Goal: Information Seeking & Learning: Learn about a topic

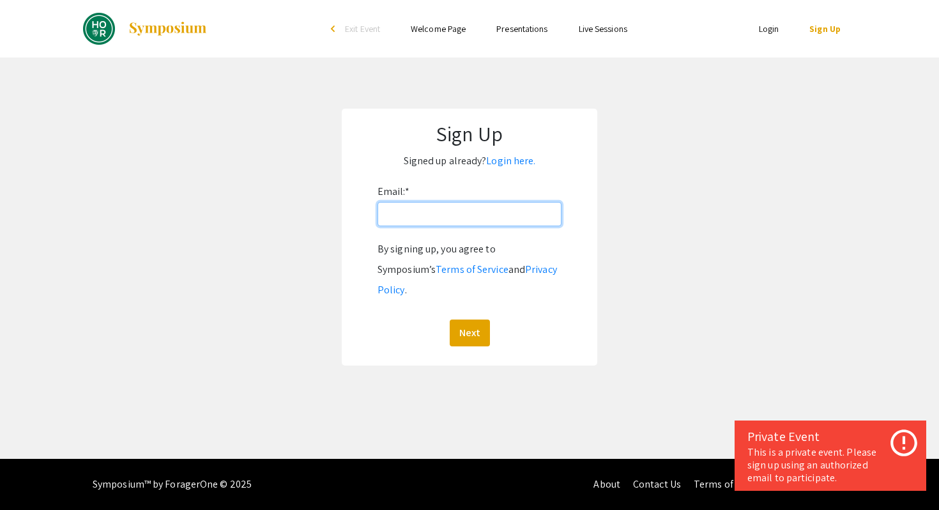
click at [447, 215] on input "Email: *" at bounding box center [470, 214] width 184 height 24
click at [508, 160] on link "Login here." at bounding box center [510, 160] width 49 height 13
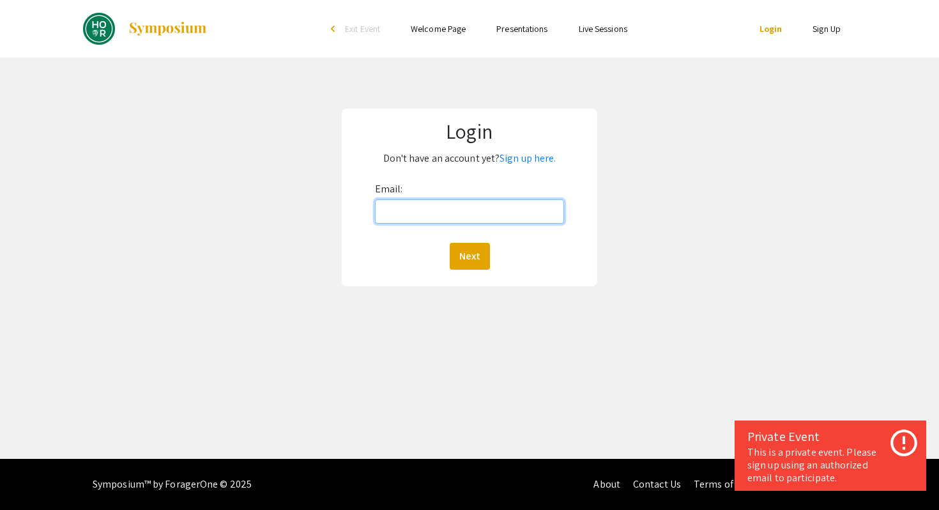
click at [478, 215] on input "Email:" at bounding box center [470, 211] width 190 height 24
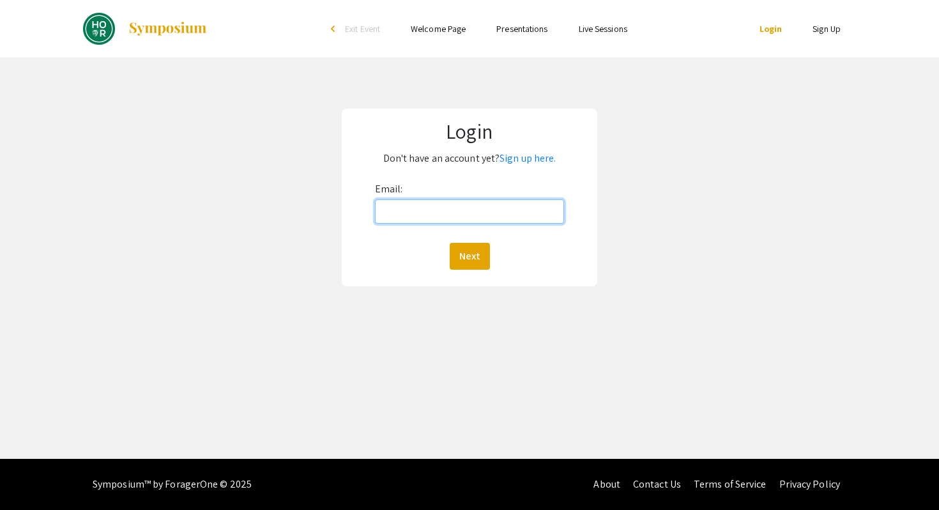
click at [436, 213] on input "Email:" at bounding box center [470, 211] width 190 height 24
click at [465, 254] on button "Next" at bounding box center [470, 256] width 40 height 27
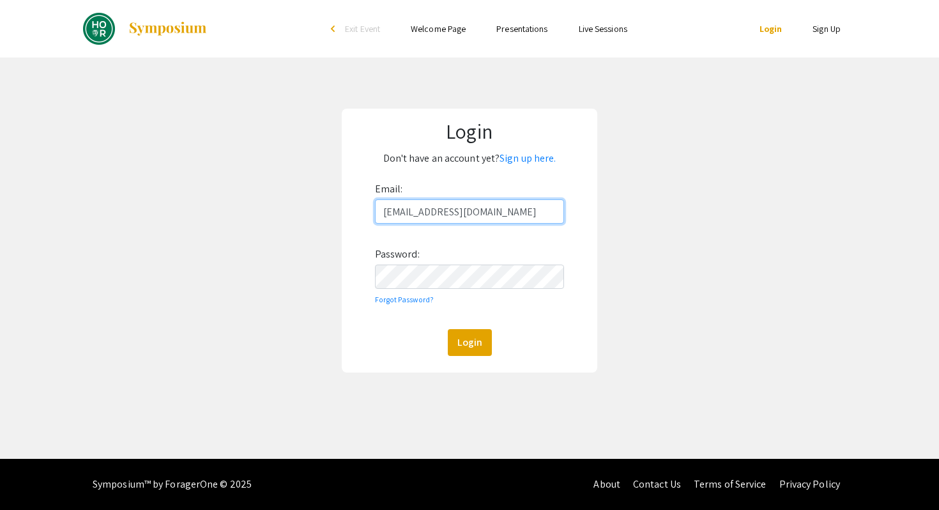
click at [443, 210] on input "yphonep1@jh.edu" at bounding box center [470, 211] width 190 height 24
click at [439, 210] on input "yphonep1@jh.edu" at bounding box center [470, 211] width 190 height 24
type input "yphonep1@jhu.edu"
click at [459, 337] on button "Login" at bounding box center [470, 342] width 44 height 27
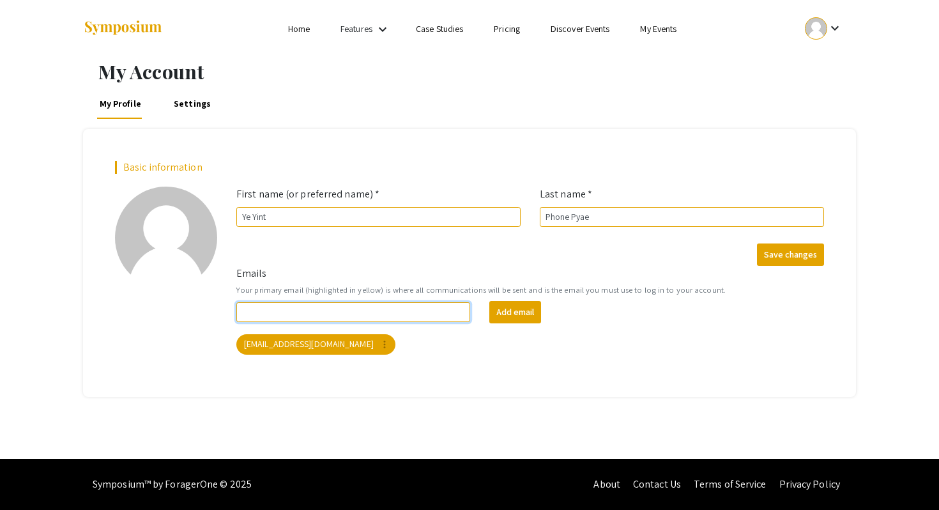
click at [337, 312] on input "Emails" at bounding box center [353, 312] width 234 height 20
type input "y"
click at [363, 134] on div "Basic information add_a_photo Click to update profile photo First name (or pref…" at bounding box center [469, 262] width 773 height 267
click at [781, 256] on button "Save changes" at bounding box center [790, 254] width 67 height 22
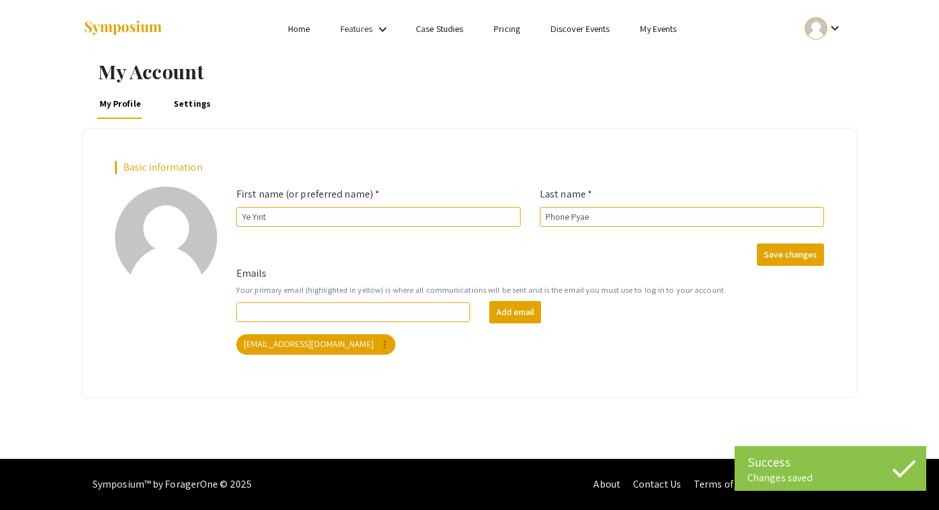
click at [312, 26] on li "Home" at bounding box center [299, 28] width 52 height 15
click at [298, 28] on link "Home" at bounding box center [299, 28] width 22 height 11
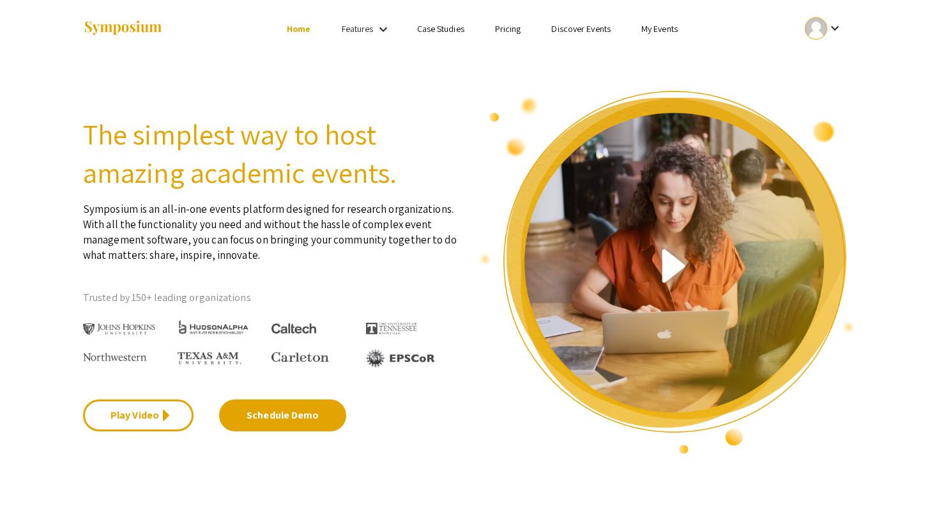
click at [353, 32] on link "Features" at bounding box center [358, 28] width 32 height 11
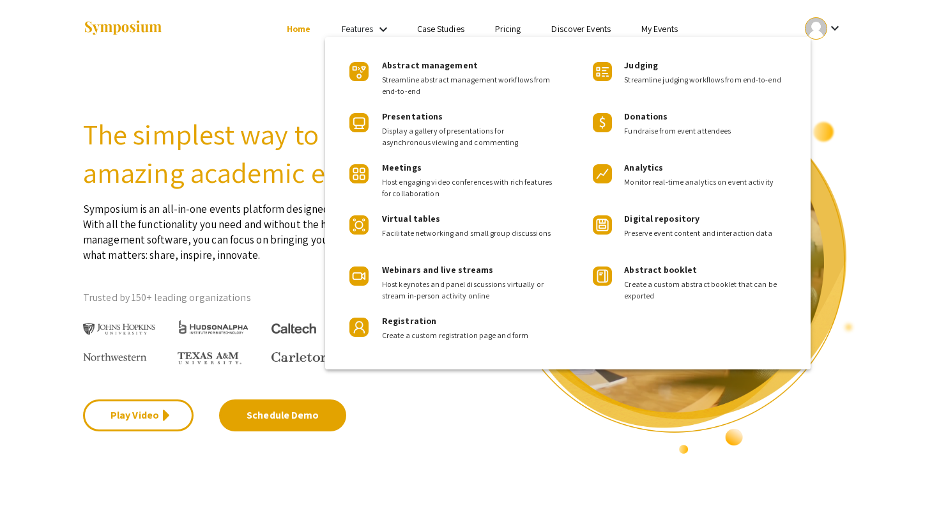
click at [632, 22] on div at bounding box center [469, 255] width 939 height 510
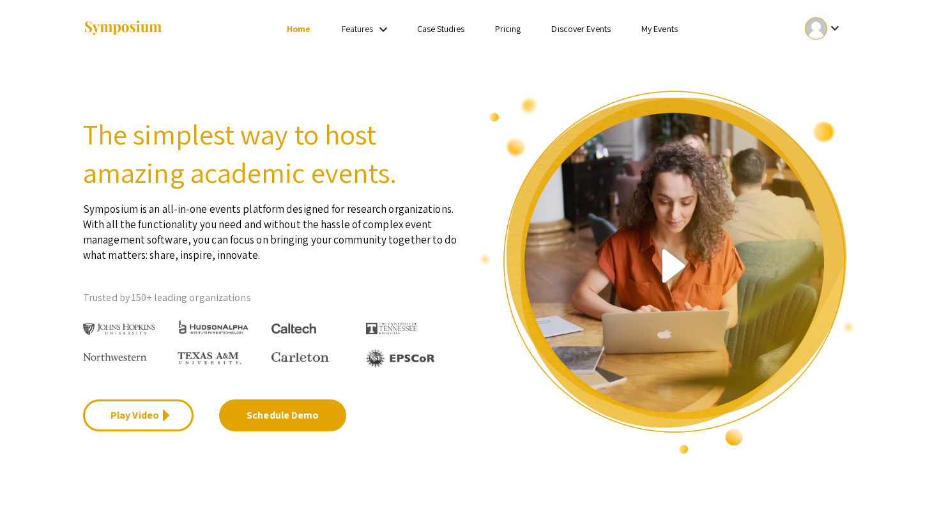
click at [660, 30] on link "My Events" at bounding box center [659, 28] width 36 height 11
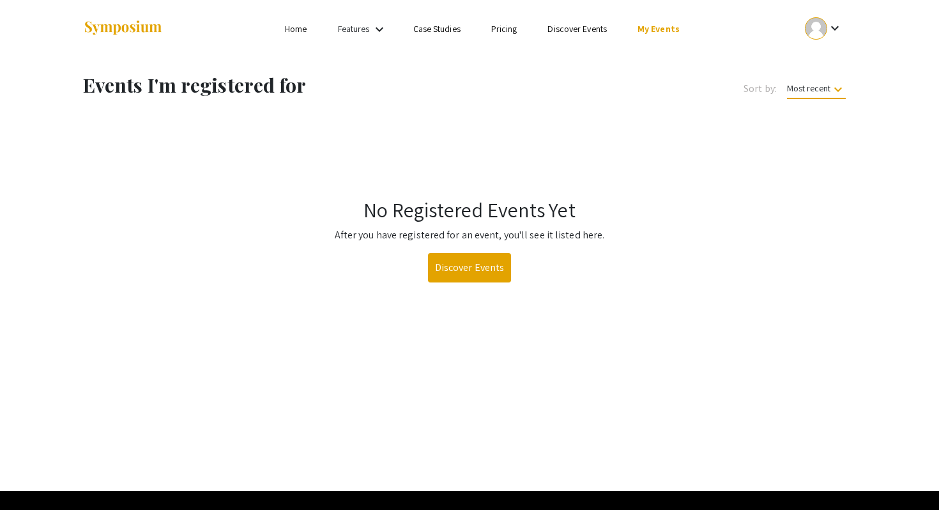
click at [660, 30] on link "My Events" at bounding box center [659, 28] width 42 height 11
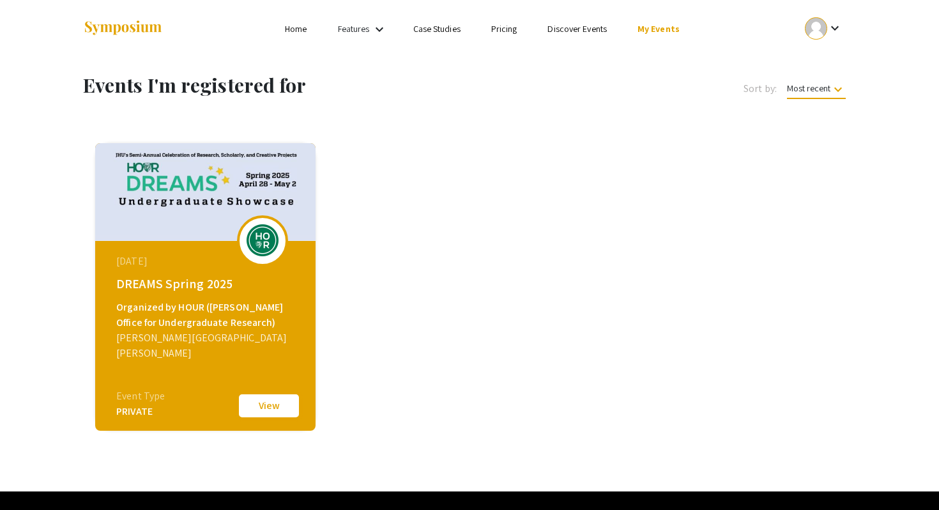
click at [269, 397] on button "View" at bounding box center [269, 405] width 64 height 27
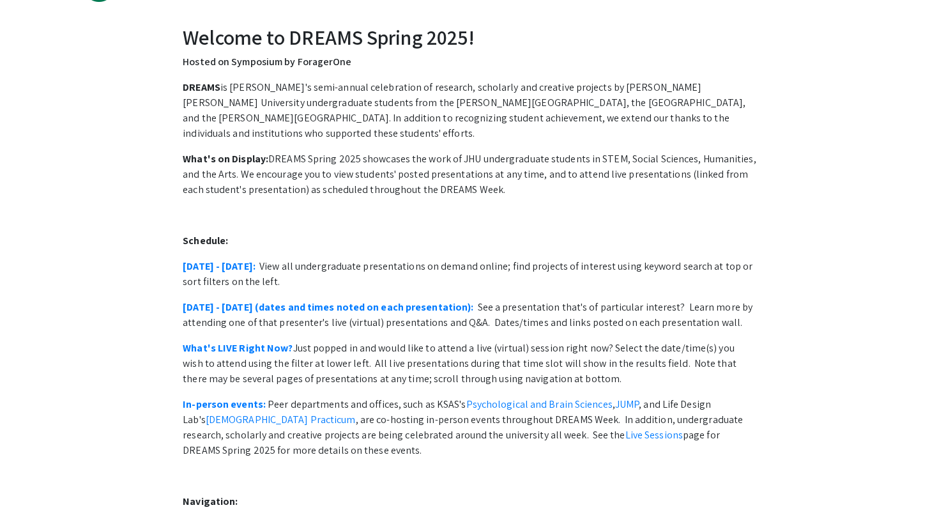
scroll to position [61, 0]
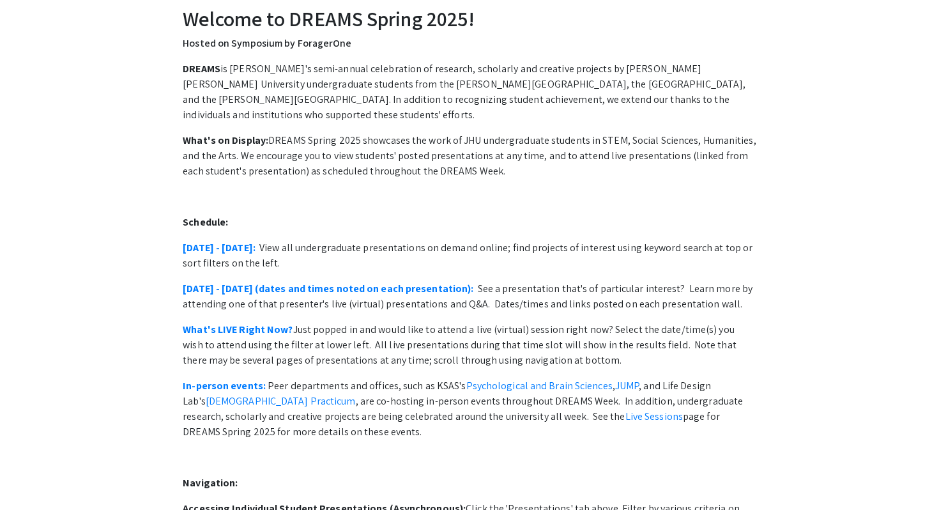
click at [237, 241] on p "April 28 - May 2: View all undergraduate presentations on demand online; find p…" at bounding box center [469, 255] width 573 height 31
click at [231, 241] on link "April 28 - May 2:" at bounding box center [219, 247] width 73 height 13
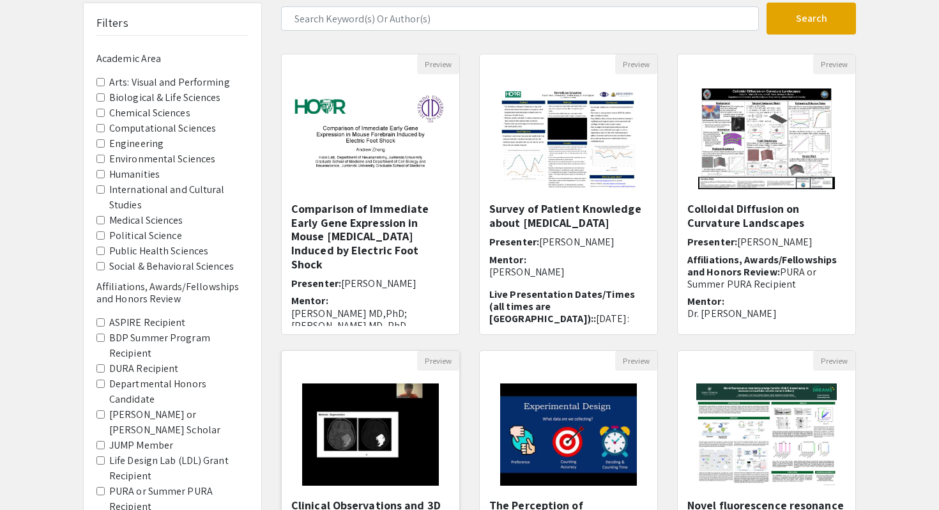
scroll to position [65, 0]
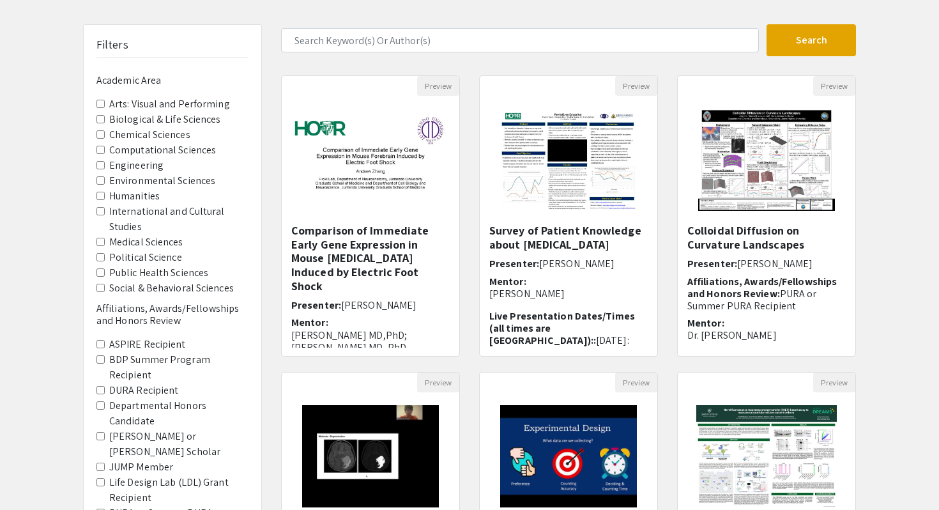
click at [104, 119] on Sciences "Biological & Life Sciences" at bounding box center [100, 119] width 8 height 8
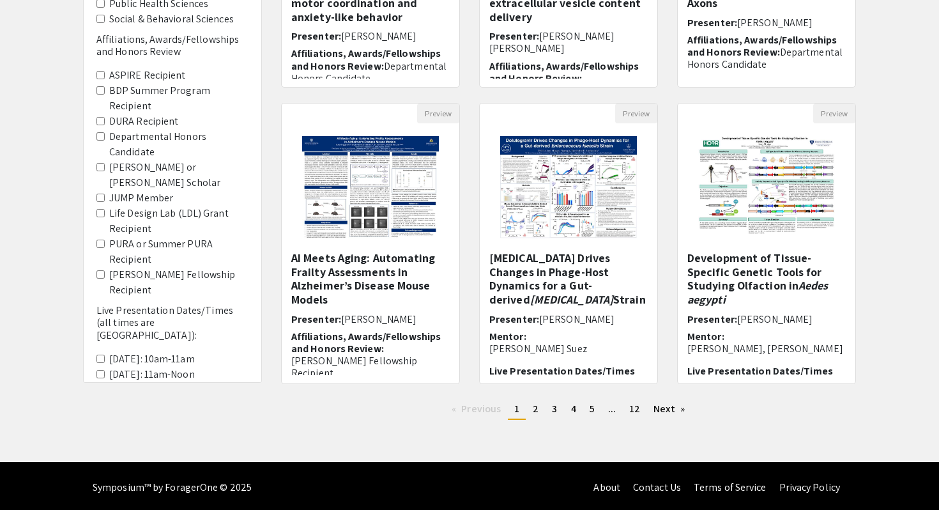
scroll to position [337, 0]
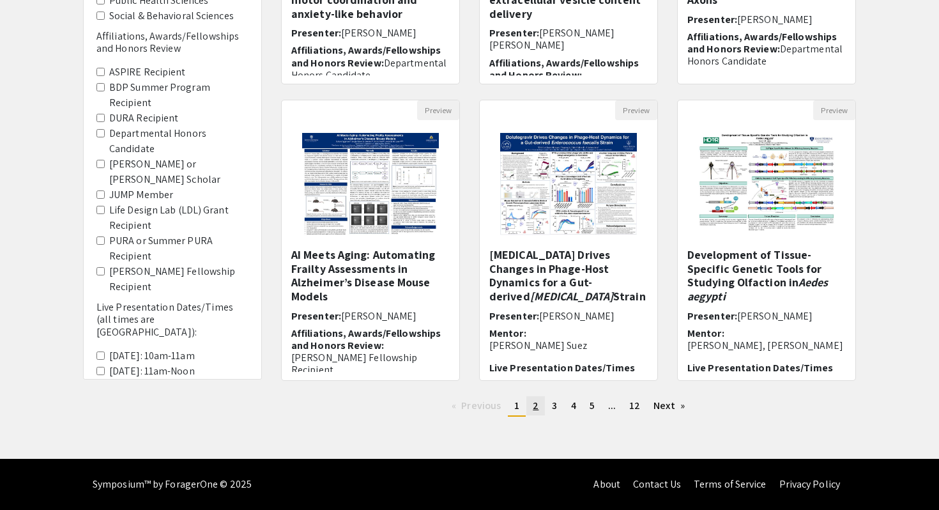
click at [535, 408] on span "2" at bounding box center [536, 405] width 6 height 13
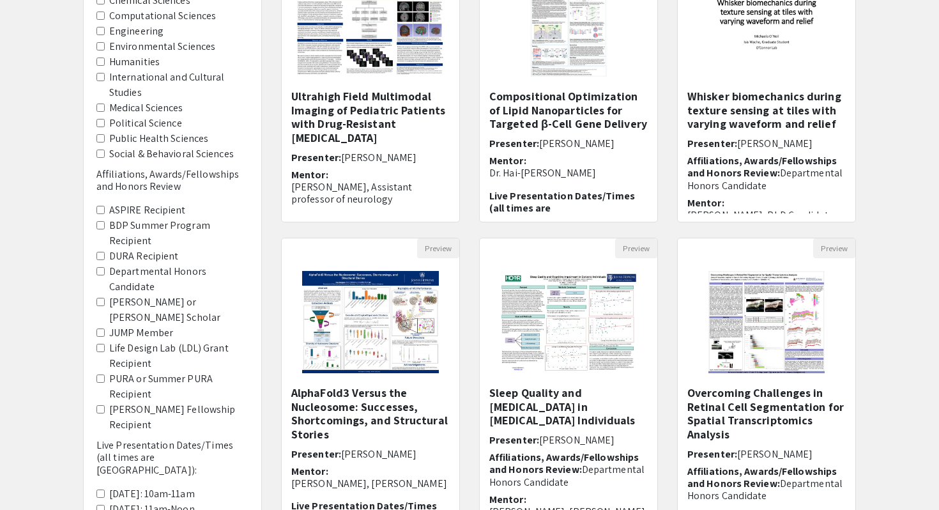
scroll to position [337, 0]
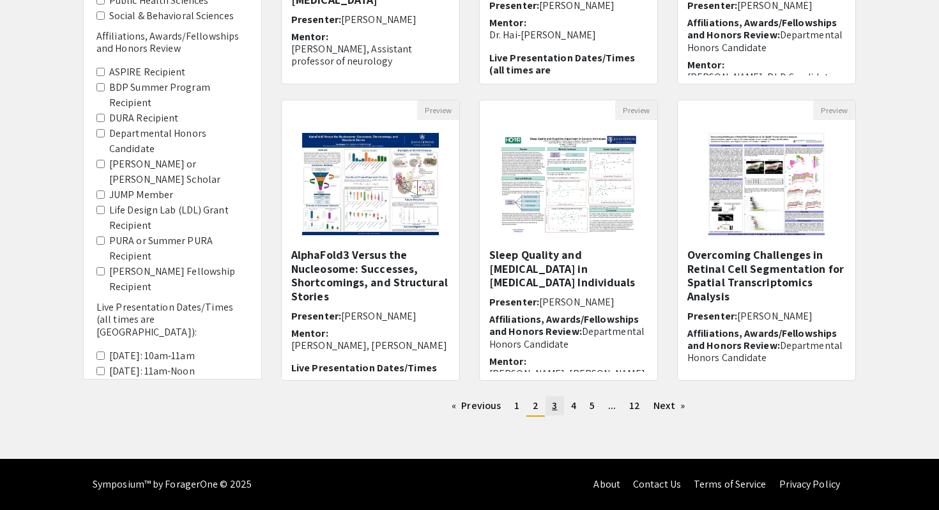
click at [550, 402] on link "page 3" at bounding box center [555, 405] width 18 height 19
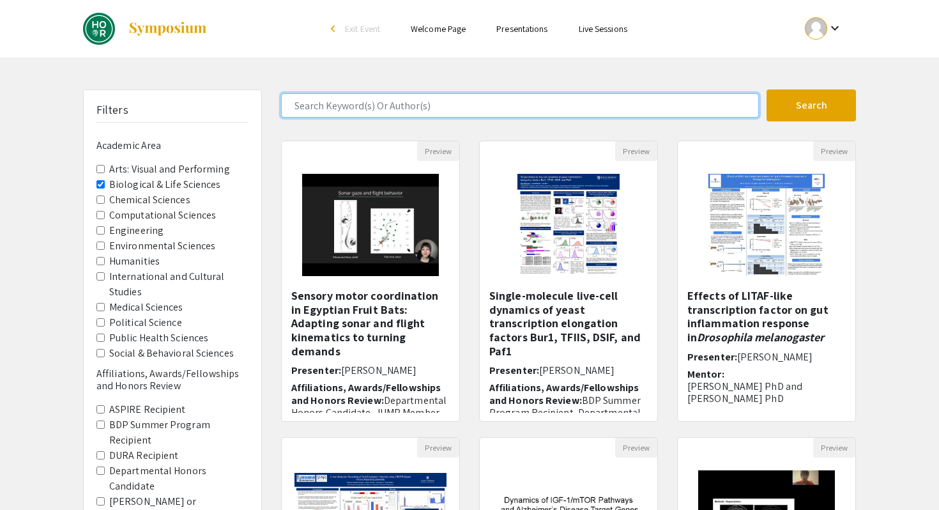
click at [385, 107] on input "Search Keyword(s) Or Author(s)" at bounding box center [520, 105] width 478 height 24
click at [767, 89] on button "Search" at bounding box center [811, 105] width 89 height 32
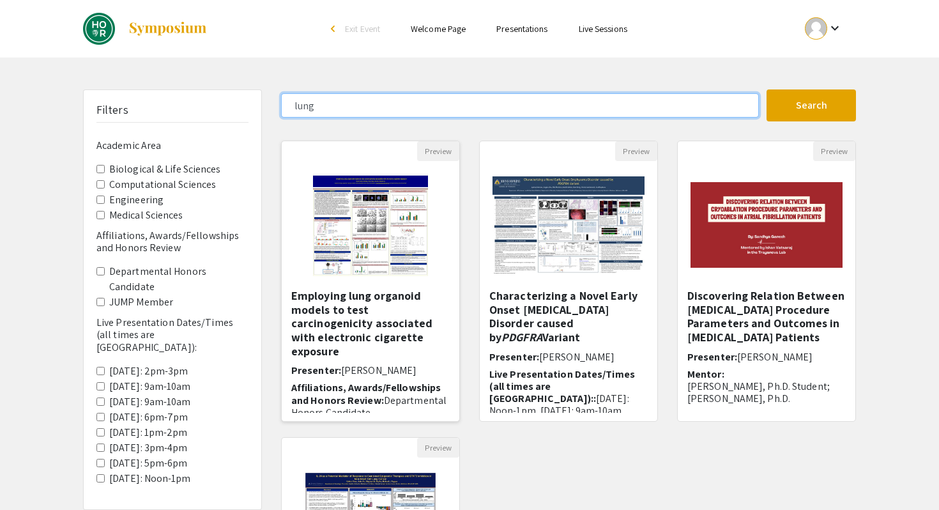
scroll to position [19, 0]
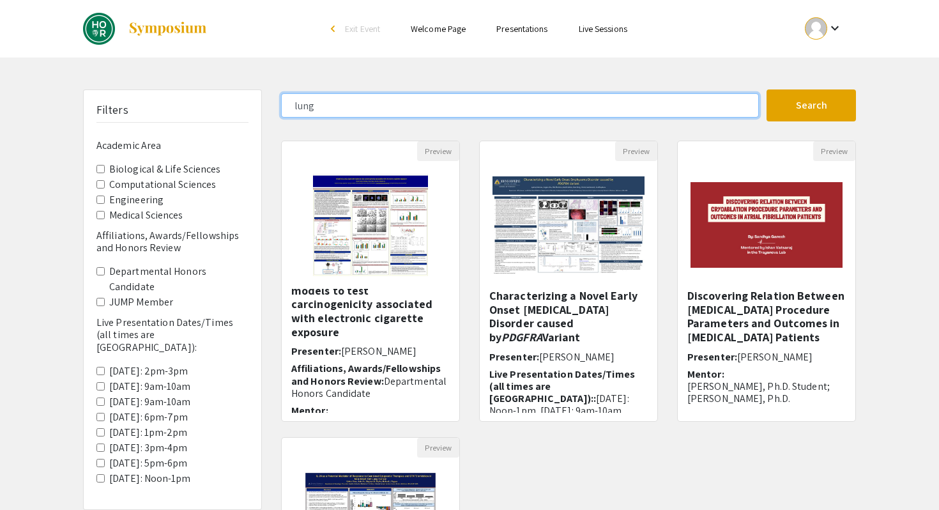
drag, startPoint x: 342, startPoint y: 112, endPoint x: 227, endPoint y: 95, distance: 115.7
click at [227, 95] on div "Filters Academic Area Biological & Life Sciences Computational Sciences Enginee…" at bounding box center [469, 426] width 792 height 675
click at [767, 89] on button "Search" at bounding box center [811, 105] width 89 height 32
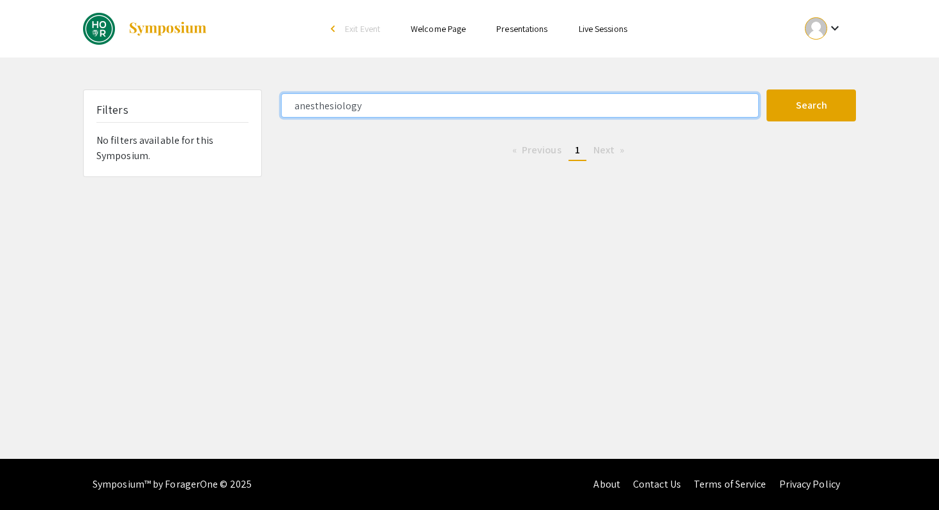
drag, startPoint x: 385, startPoint y: 111, endPoint x: 209, endPoint y: 105, distance: 176.4
click at [209, 105] on div "Filters No filters available for this Symposium. anesthesiology Search 0 Result…" at bounding box center [469, 133] width 792 height 88
type input "SoM"
click at [767, 89] on button "Search" at bounding box center [811, 105] width 89 height 32
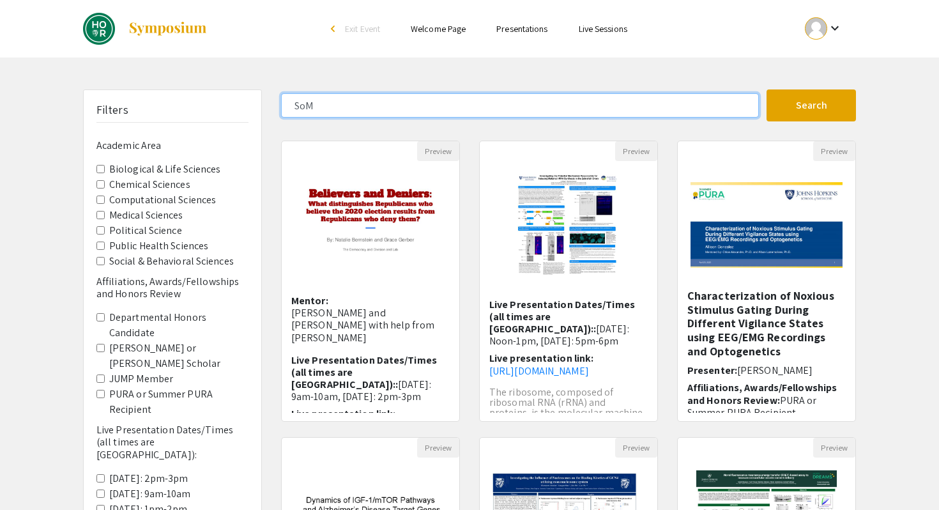
drag, startPoint x: 335, startPoint y: 110, endPoint x: 204, endPoint y: 103, distance: 131.7
click at [204, 103] on div "Filters Academic Area Biological & Life Sciences Chemical Sciences Computationa…" at bounding box center [469, 426] width 792 height 675
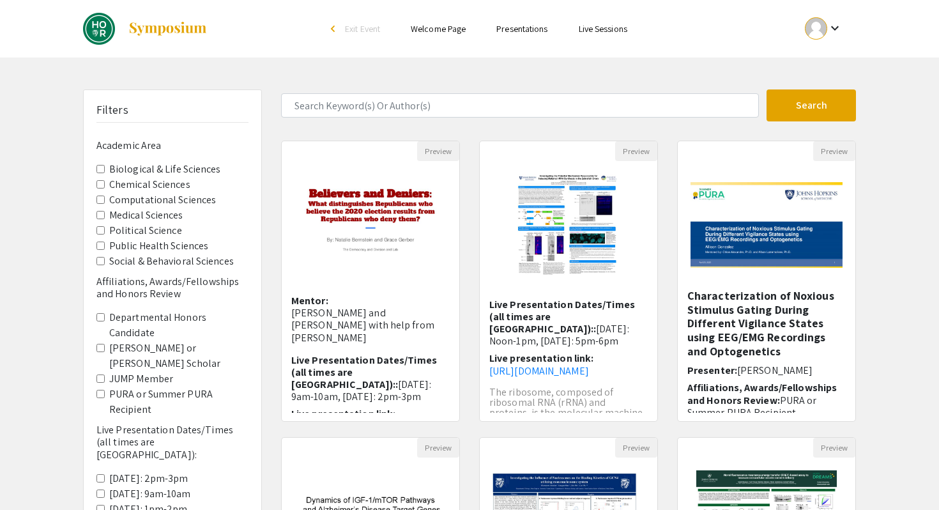
click at [102, 167] on Sciences "Biological & Life Sciences" at bounding box center [100, 169] width 8 height 8
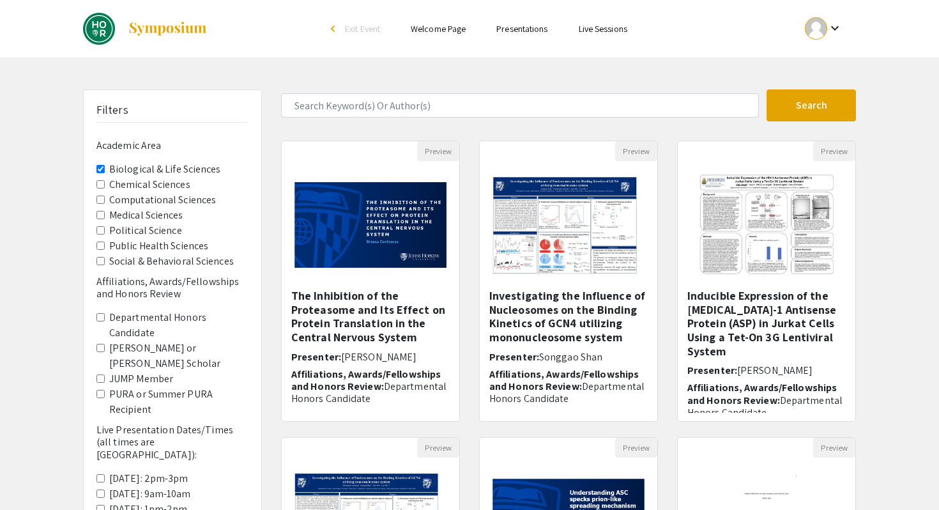
click at [100, 318] on Candidate "Departmental Honors Candidate" at bounding box center [100, 317] width 8 height 8
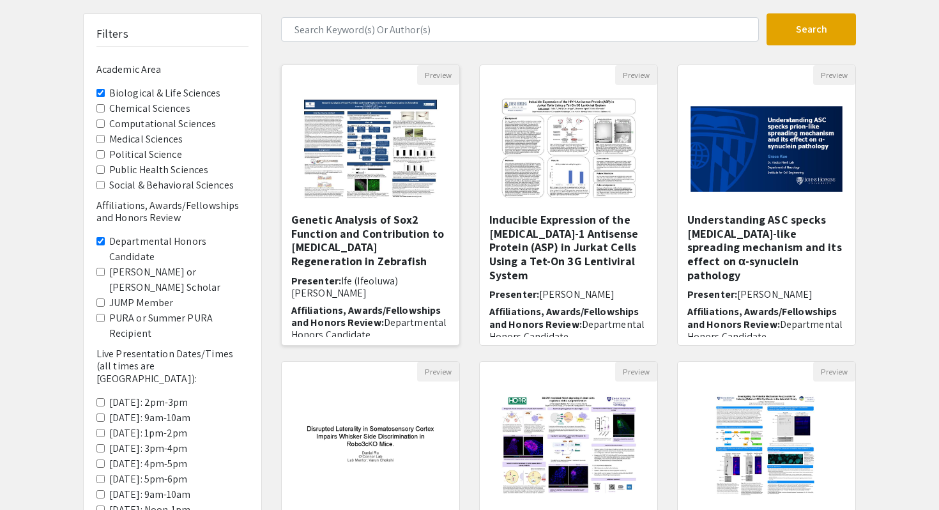
scroll to position [72, 0]
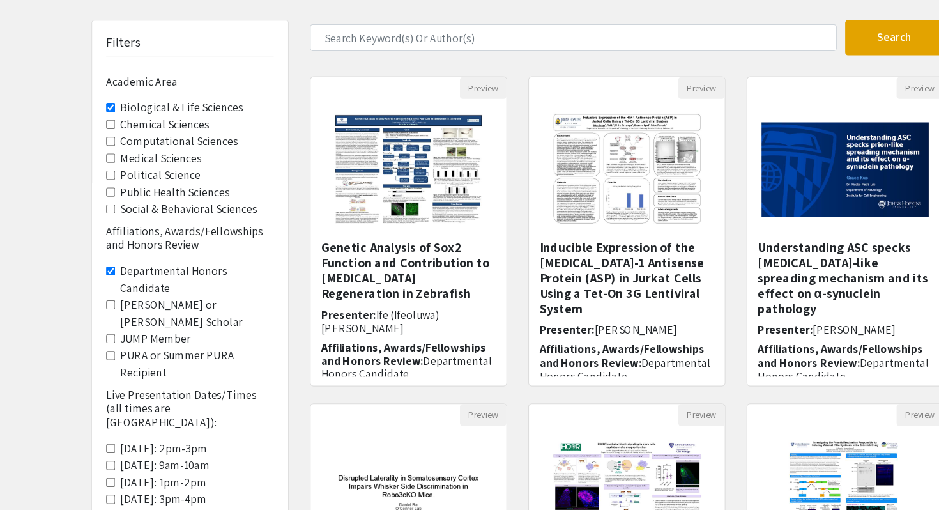
click at [101, 318] on Recipient "PURA or Summer PURA Recipient" at bounding box center [100, 322] width 8 height 8
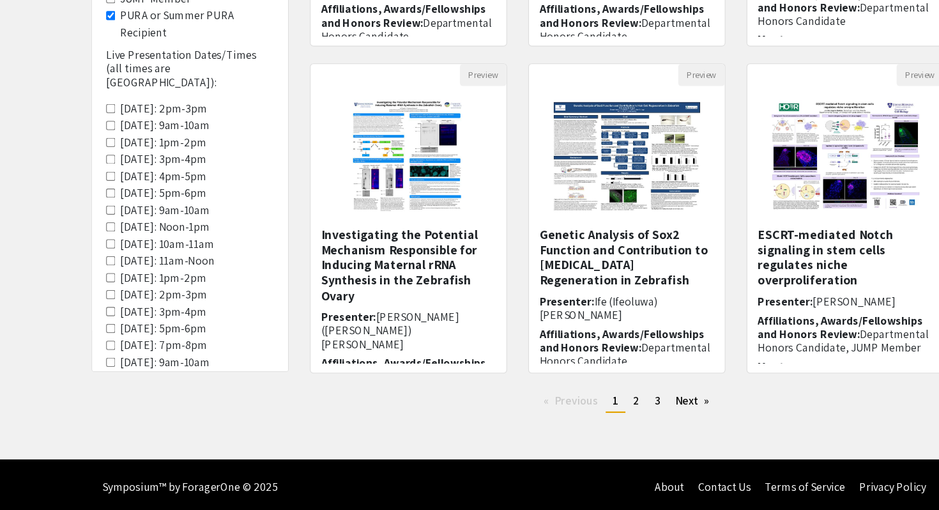
scroll to position [337, 0]
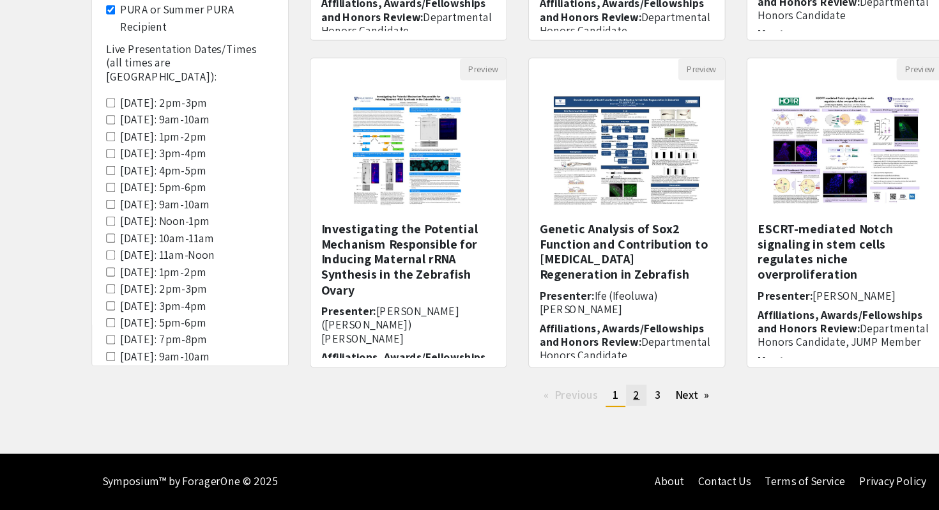
click at [574, 411] on link "page 2" at bounding box center [577, 405] width 19 height 19
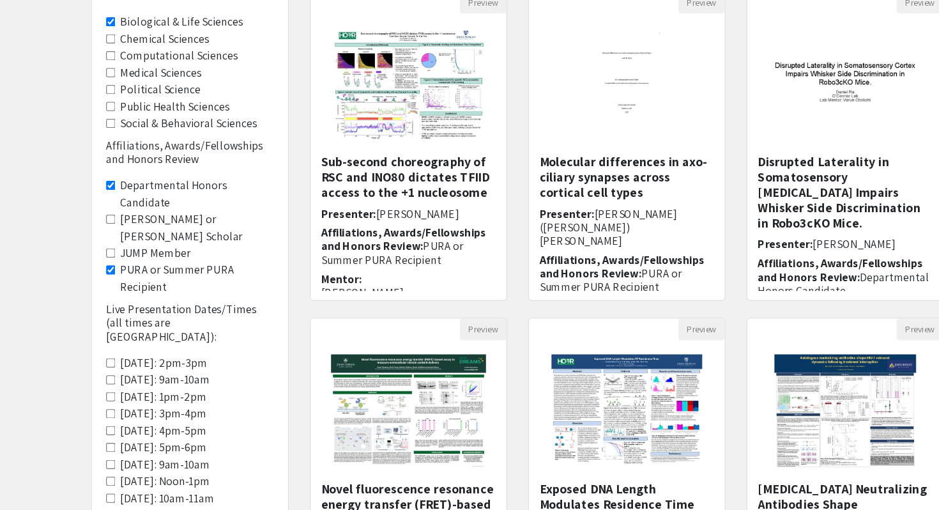
scroll to position [125, 0]
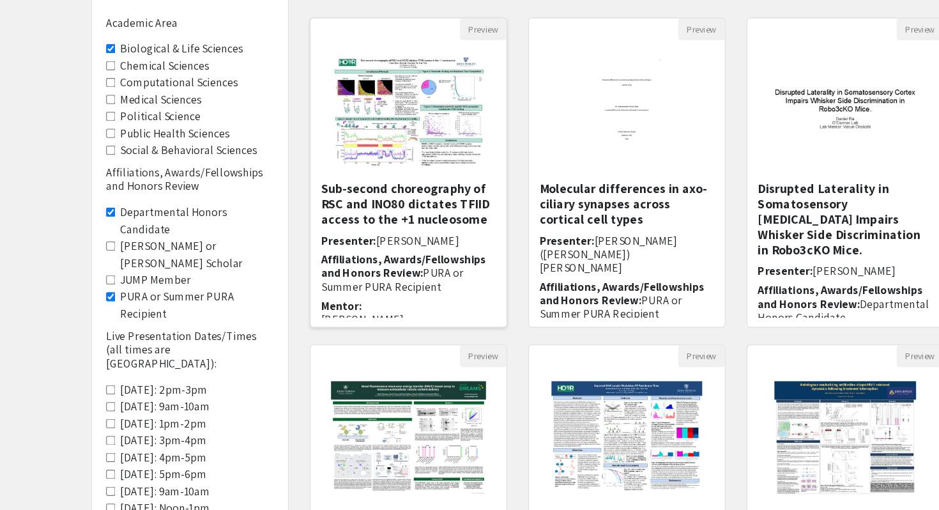
click at [362, 118] on img "Open Presentation <p>Sub-second choreography of RSC and INO80 dictates TFIID ac…" at bounding box center [370, 100] width 162 height 128
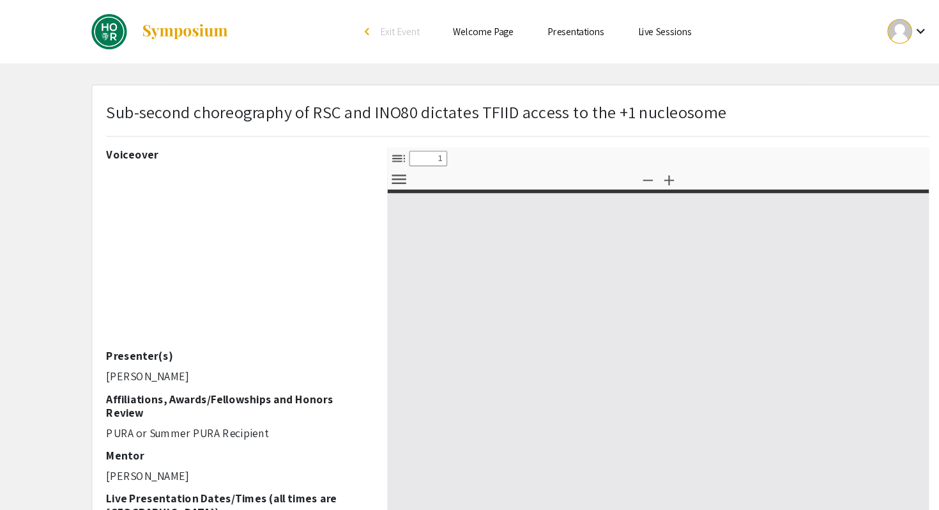
select select "custom"
type input "0"
select select "custom"
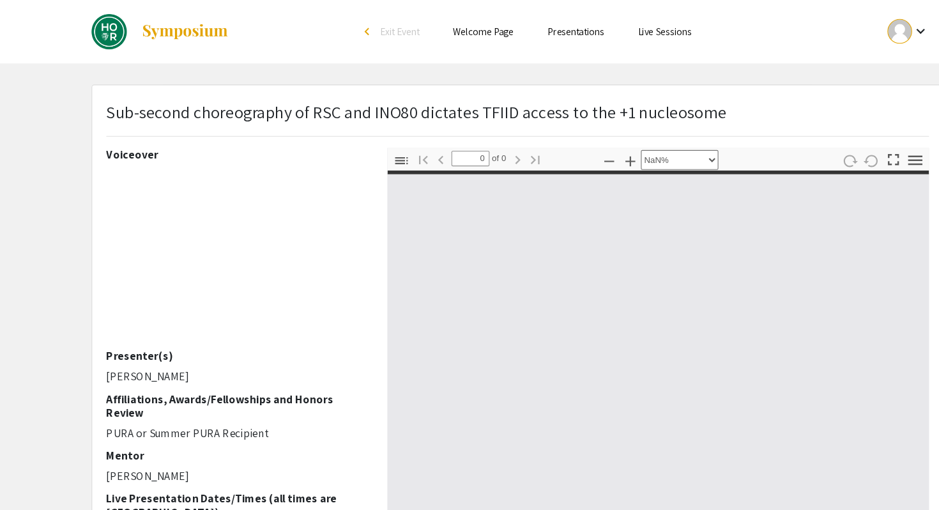
type input "1"
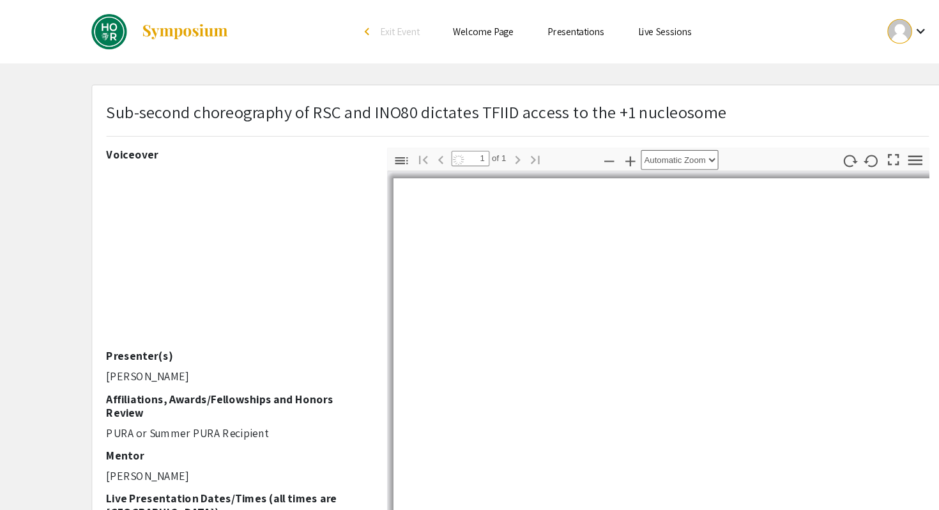
select select "auto"
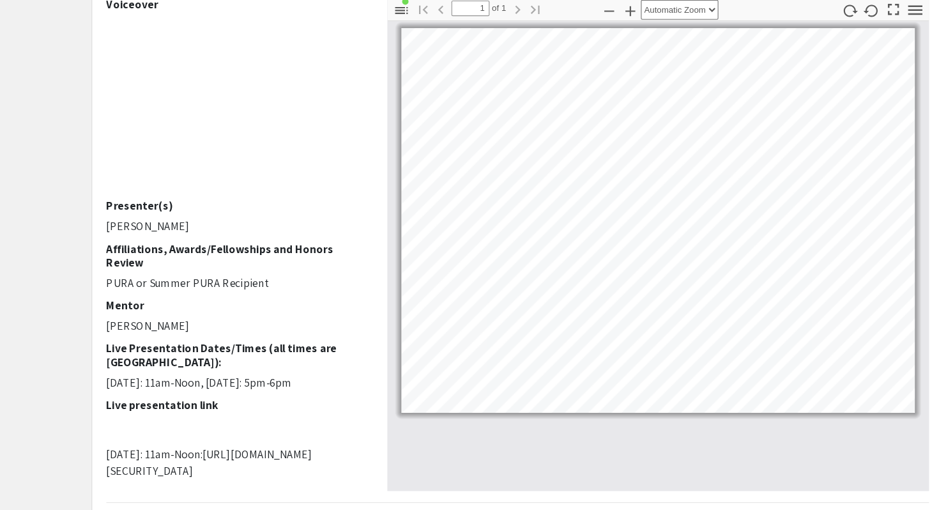
scroll to position [88, 0]
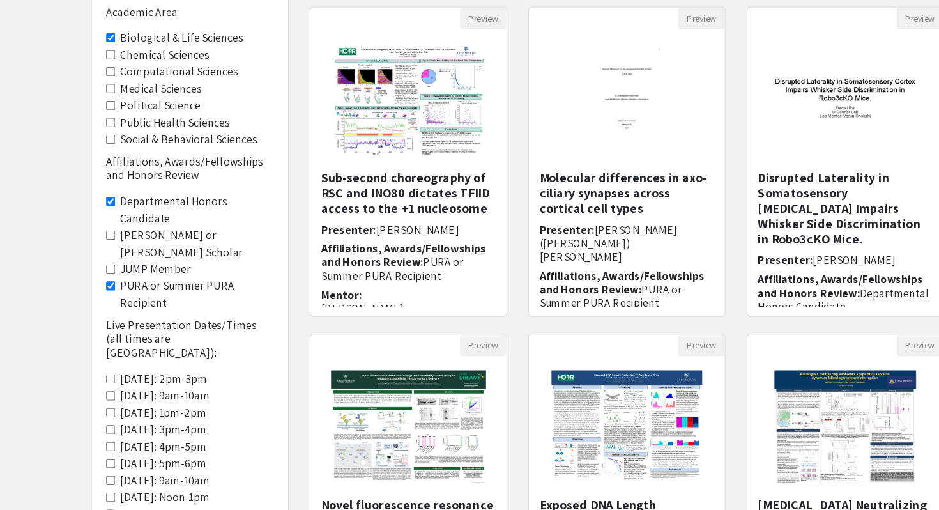
scroll to position [125, 0]
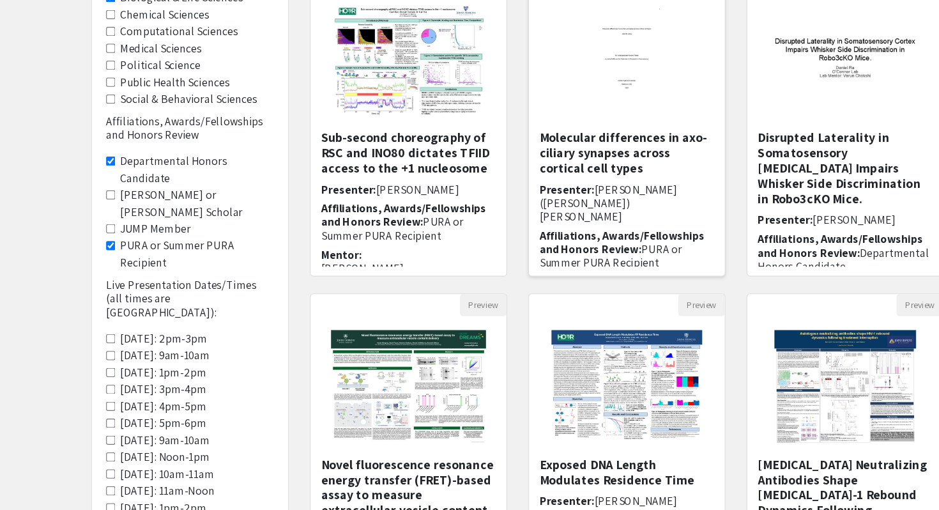
click at [555, 203] on h5 "Molecular differences in axo-ciliary synapses across cortical cell types" at bounding box center [568, 185] width 158 height 42
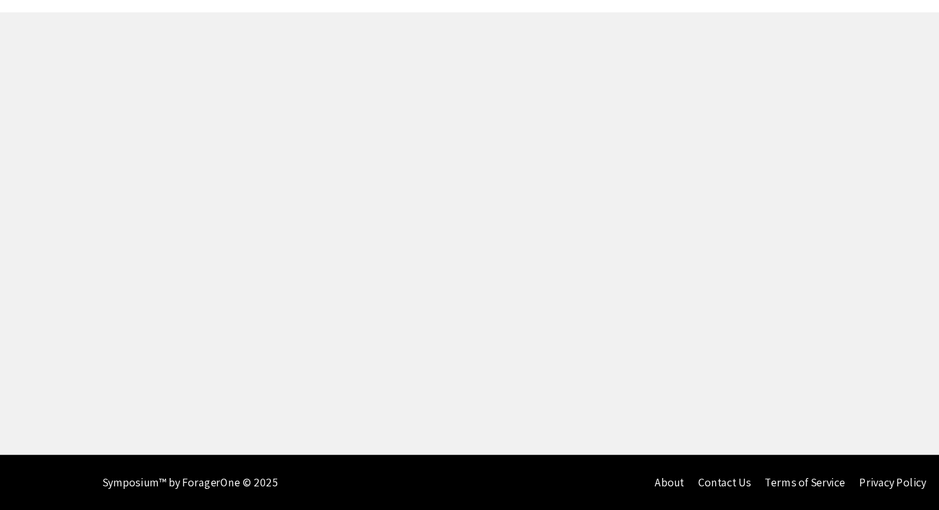
select select "custom"
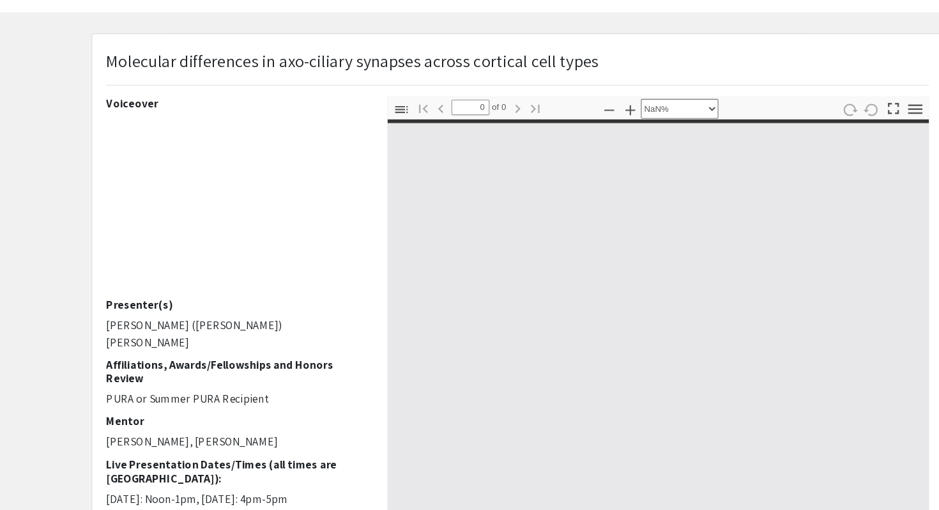
type input "1"
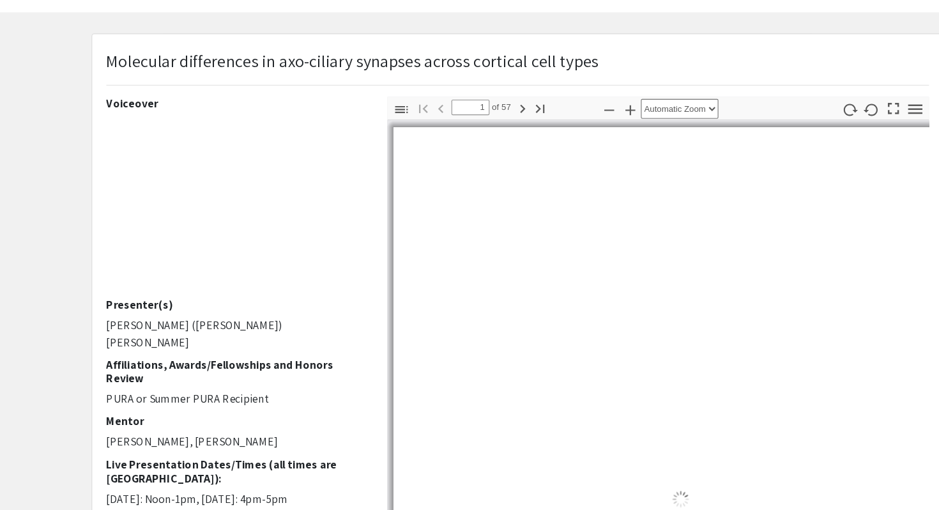
select select "auto"
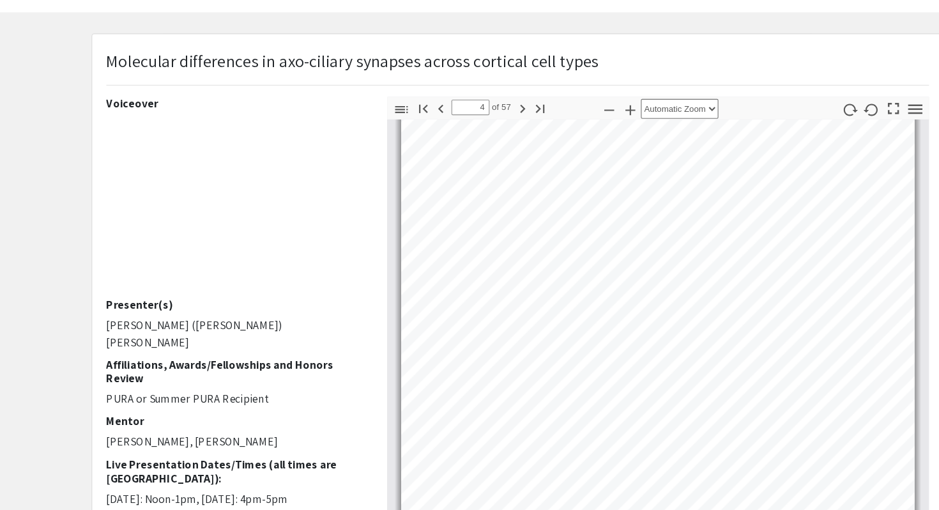
scroll to position [1890, 0]
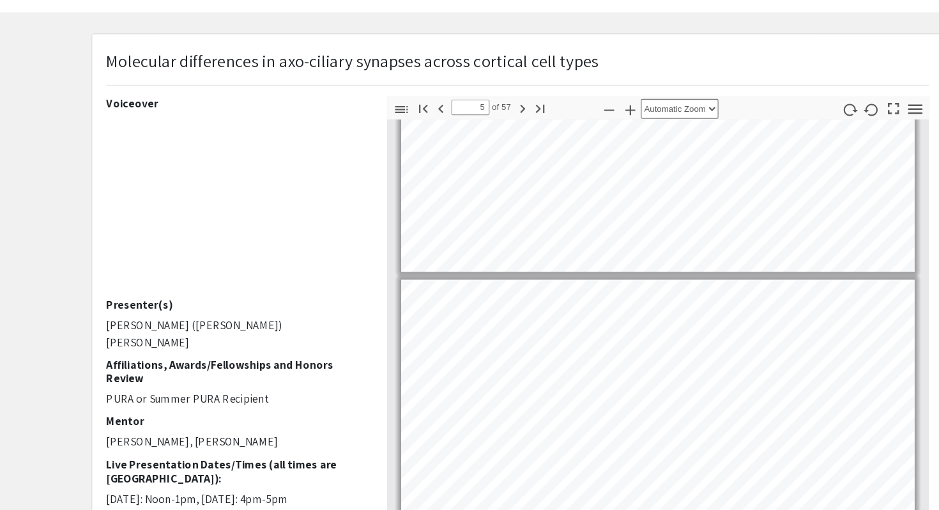
type input "4"
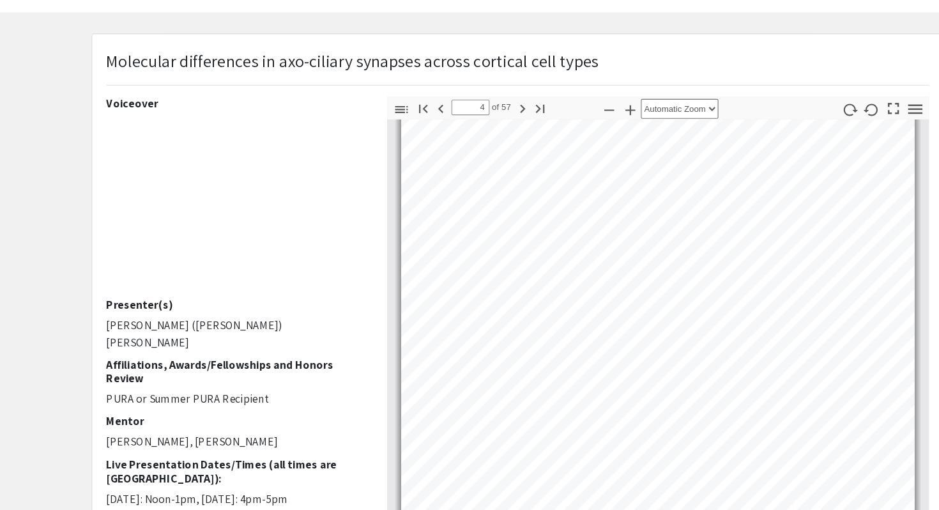
scroll to position [1884, 0]
